Goal: Use online tool/utility

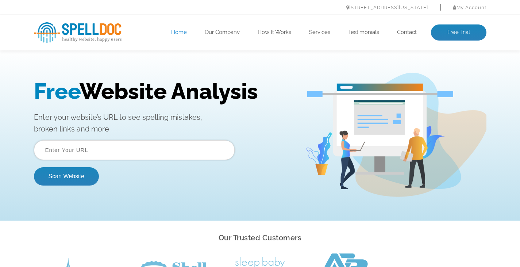
click at [82, 152] on input "text" at bounding box center [134, 150] width 201 height 20
paste input "www.sunsourcebio.com"
type input "www.sunsourcebio.com"
click at [53, 184] on button "Scan Website" at bounding box center [66, 176] width 65 height 18
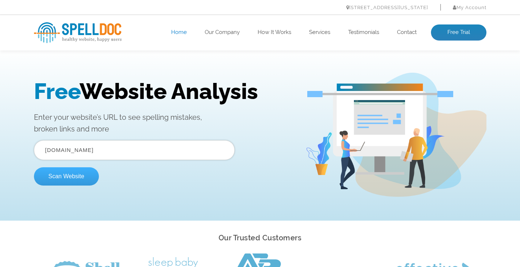
click at [59, 179] on button "Scan Website" at bounding box center [66, 176] width 65 height 18
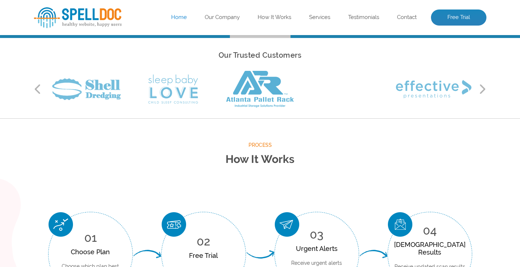
scroll to position [73, 0]
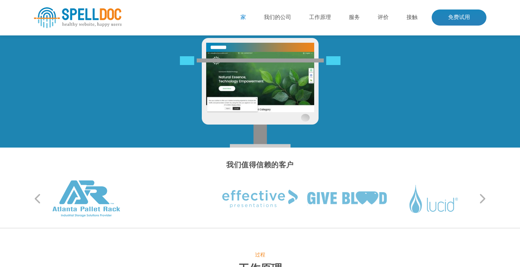
click at [467, 140] on div "Scanning your Website: sunsourcebio.com Pages Scanned: 11" at bounding box center [260, 76] width 464 height 143
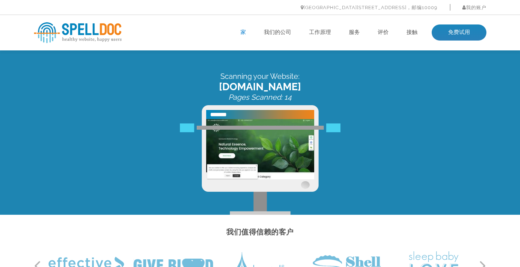
scroll to position [0, 0]
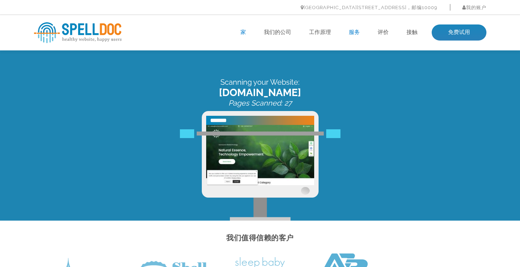
click at [353, 30] on font "服务" at bounding box center [354, 32] width 11 height 7
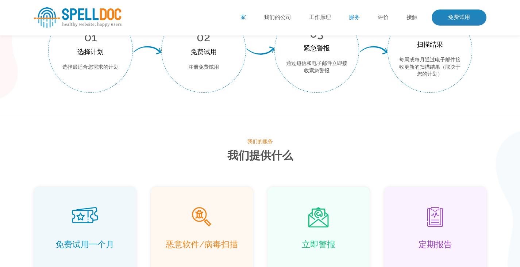
scroll to position [470, 0]
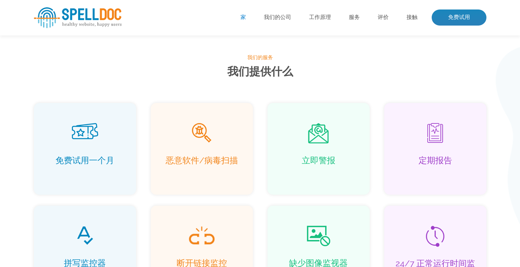
click at [243, 17] on font "家" at bounding box center [243, 17] width 5 height 7
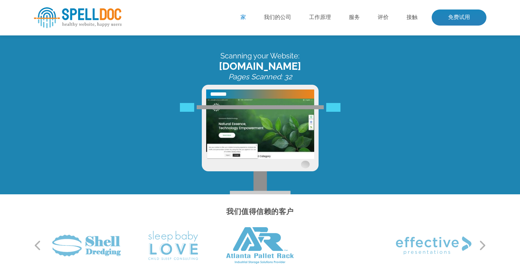
scroll to position [0, 0]
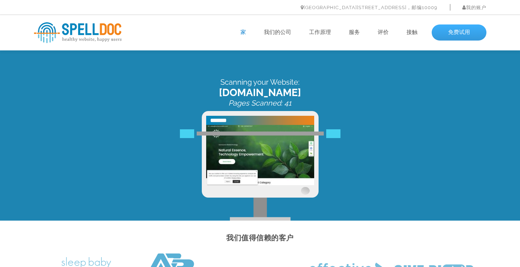
click at [446, 37] on link "免费试用" at bounding box center [459, 32] width 55 height 16
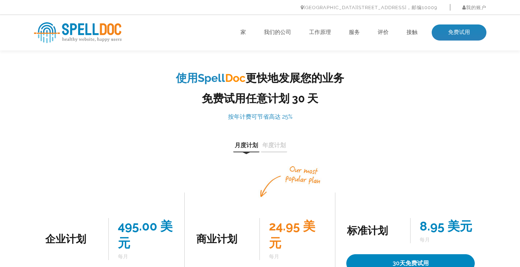
click at [410, 114] on div "使用Spell Doc 更快地发展您的业务 免费试用任意计划 30 天 按年计费可节省高达 25% 月度计划 年度计划 企业计划 495.00 美元 每月 3…" at bounding box center [260, 224] width 464 height 306
click at [362, 33] on ul "家 我们的公司 工作原理 服务 评价 接触 免费试用" at bounding box center [306, 32] width 362 height 16
click at [356, 33] on font "服务" at bounding box center [354, 32] width 11 height 7
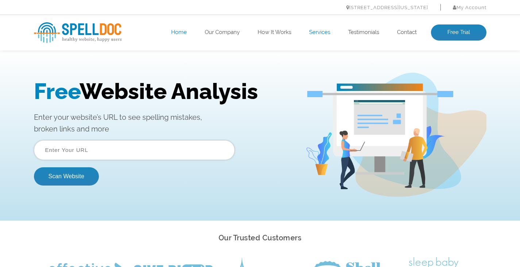
click at [112, 150] on input "text" at bounding box center [134, 150] width 201 height 20
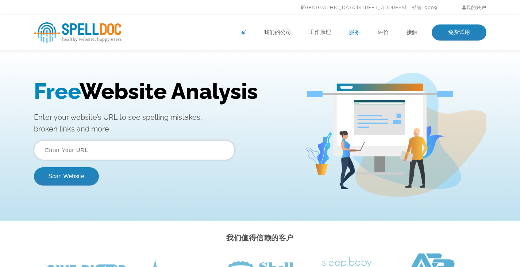
click at [107, 149] on input "text" at bounding box center [134, 150] width 201 height 20
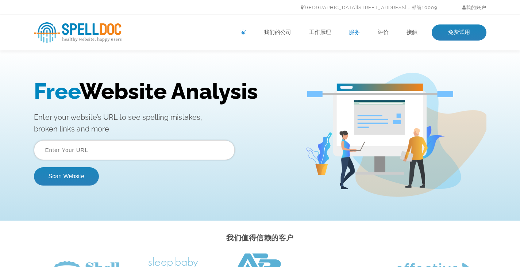
click at [188, 34] on ul "家 我们的公司 工作原理 服务 评价 接触 免费试用" at bounding box center [306, 32] width 362 height 16
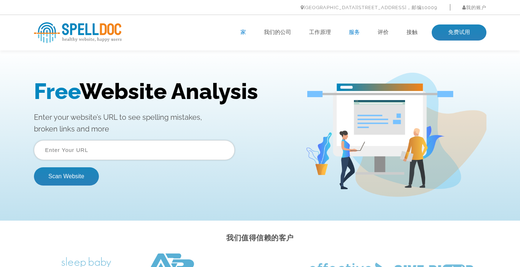
click at [101, 149] on input "text" at bounding box center [134, 150] width 201 height 20
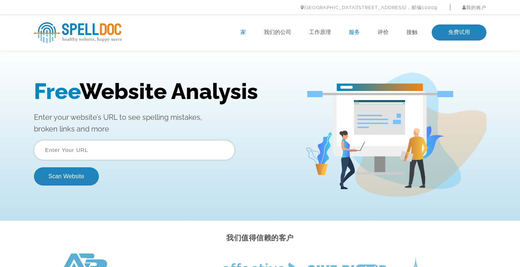
paste input "www.sunsourcebio.com"
type input "www.sunsourcebio.com"
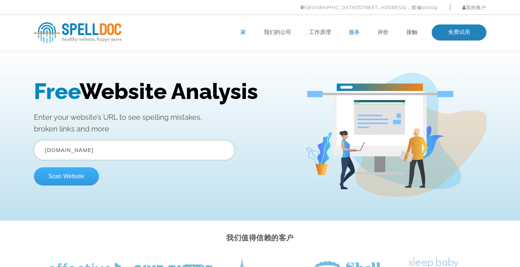
click at [74, 182] on button "Scan Website" at bounding box center [66, 176] width 65 height 18
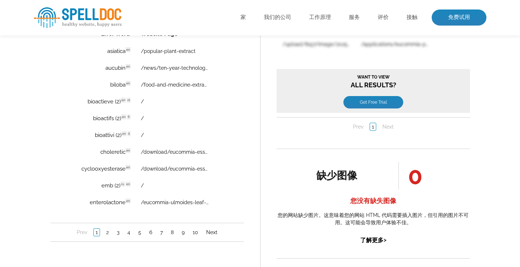
scroll to position [584, 0]
